Goal: Transaction & Acquisition: Download file/media

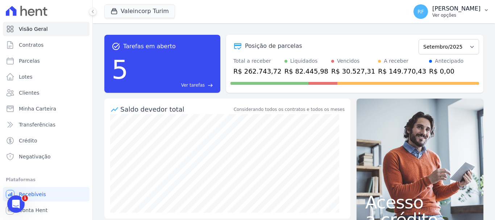
click at [457, 7] on p "[PERSON_NAME]" at bounding box center [457, 8] width 48 height 7
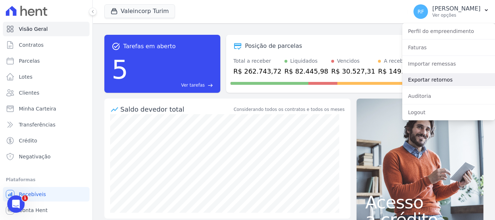
click at [450, 83] on link "Exportar retornos" at bounding box center [448, 79] width 93 height 13
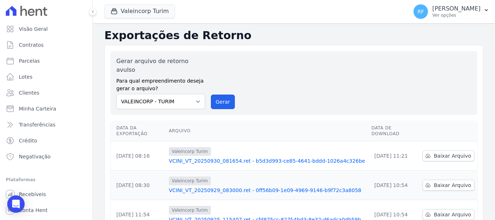
drag, startPoint x: 228, startPoint y: 92, endPoint x: 280, endPoint y: 51, distance: 66.1
click at [227, 95] on button "Gerar" at bounding box center [223, 102] width 24 height 15
click at [439, 152] on span "Baixar Arquivo" at bounding box center [452, 155] width 37 height 7
click at [448, 182] on span "Baixar Arquivo" at bounding box center [452, 185] width 37 height 7
